Goal: Information Seeking & Learning: Understand process/instructions

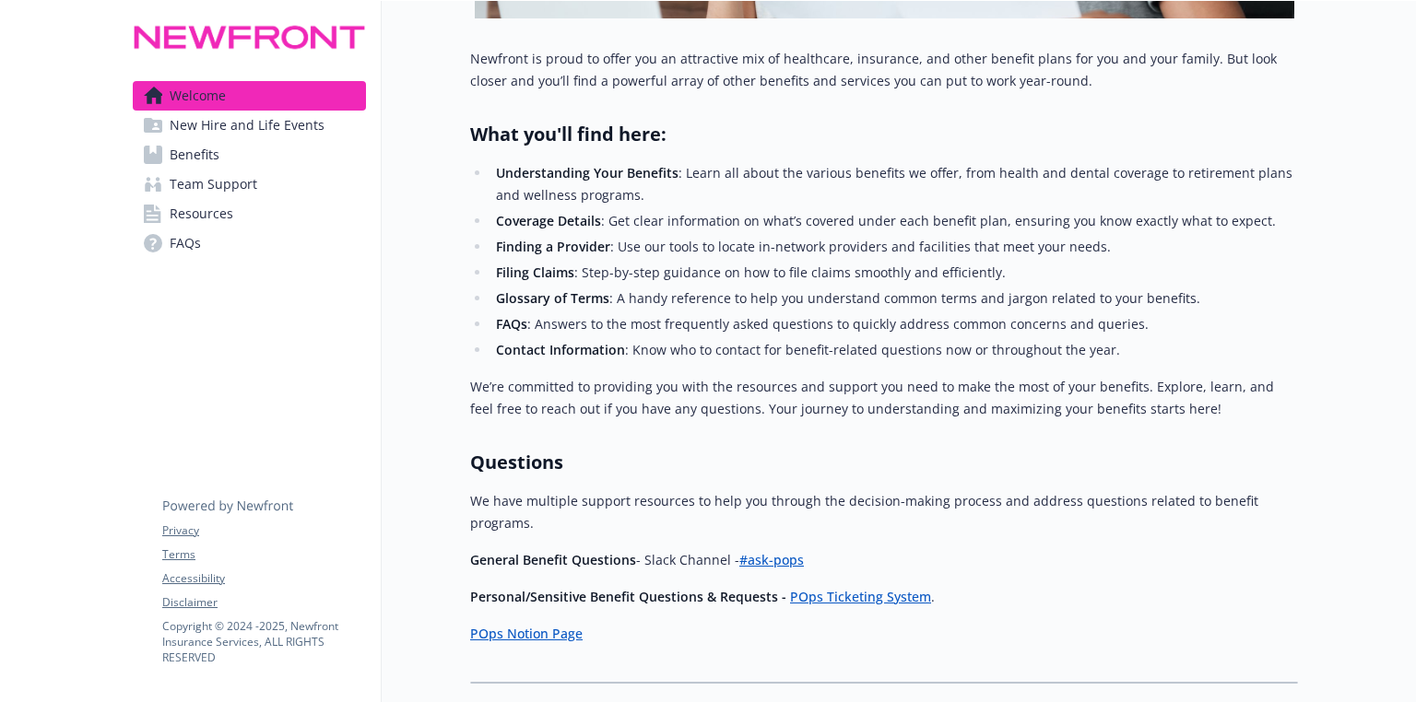
scroll to position [644, 0]
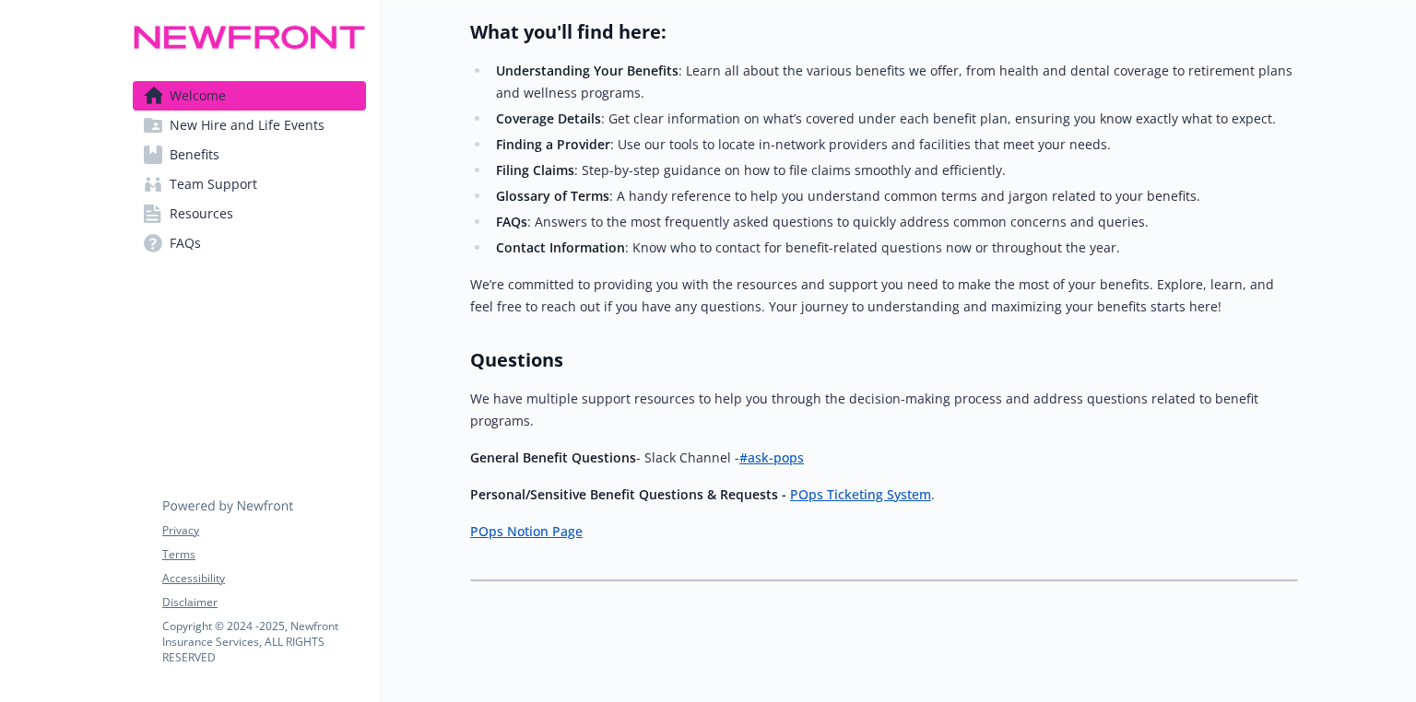
click at [162, 153] on link "Benefits" at bounding box center [249, 154] width 233 height 29
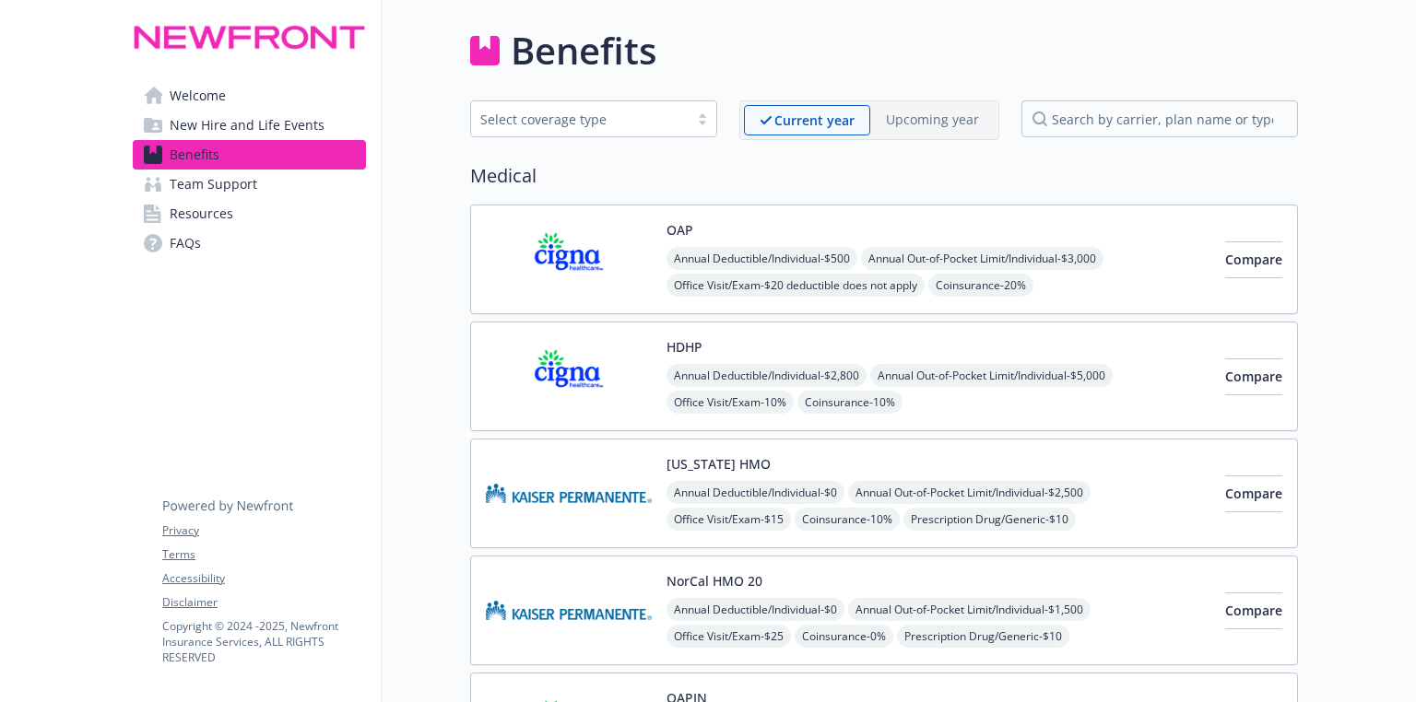
click at [1039, 232] on div "OAP Annual Deductible/Individual - $500 Annual Out-of-Pocket Limit/Individual -…" at bounding box center [938, 259] width 544 height 78
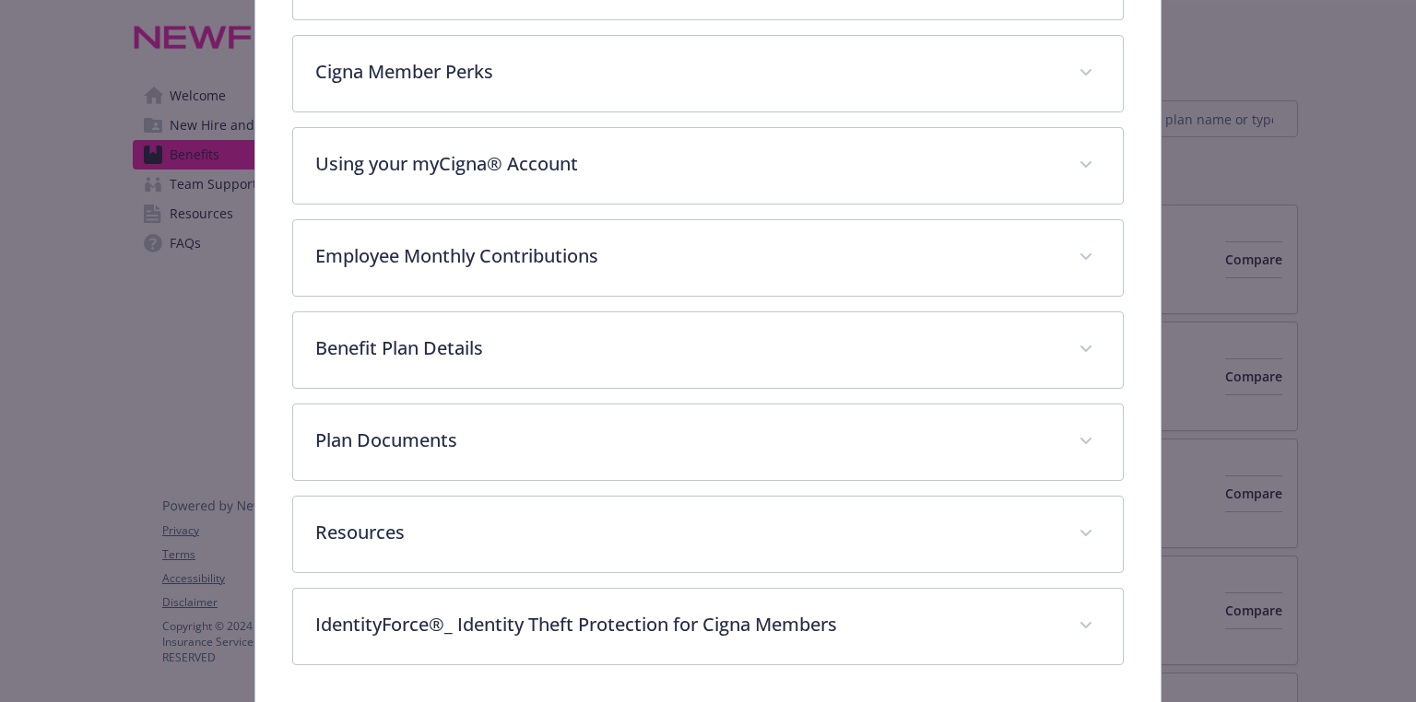
scroll to position [645, 0]
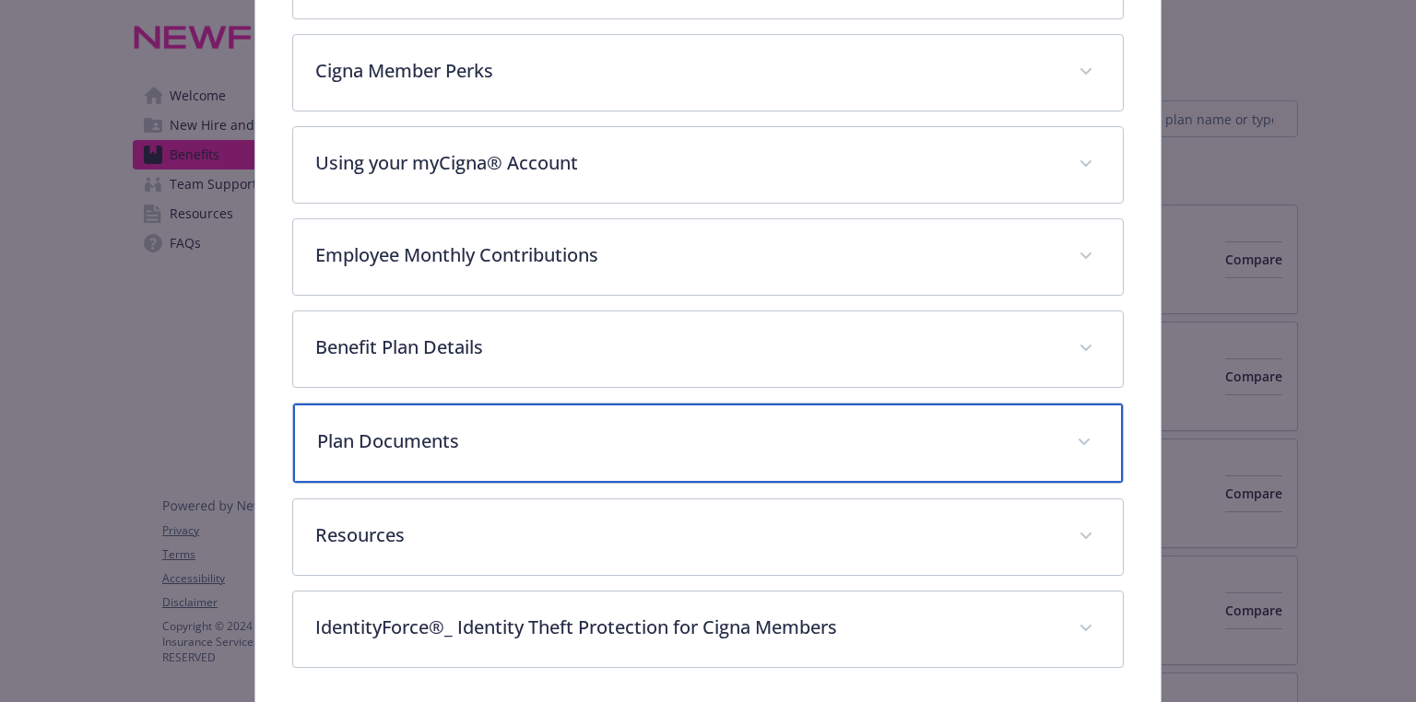
click at [376, 428] on p "Plan Documents" at bounding box center [685, 442] width 736 height 28
